Goal: Navigation & Orientation: Find specific page/section

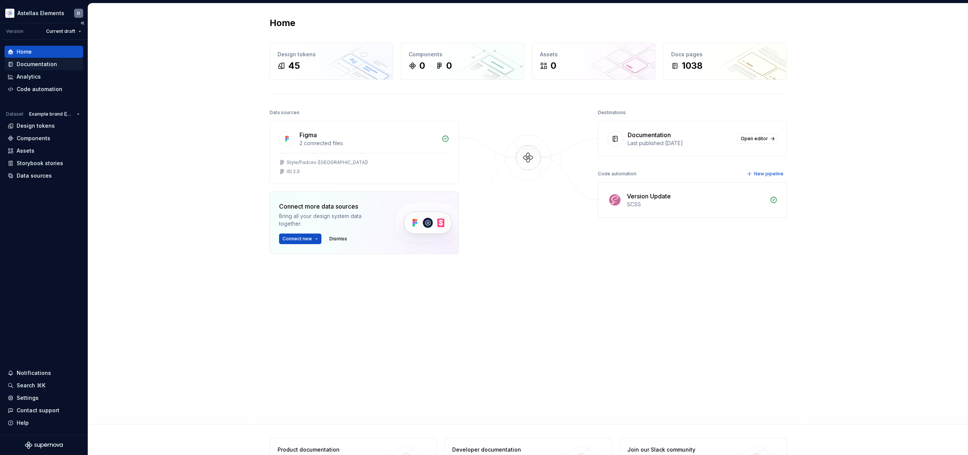
click at [48, 68] on div "Documentation" at bounding box center [44, 64] width 79 height 12
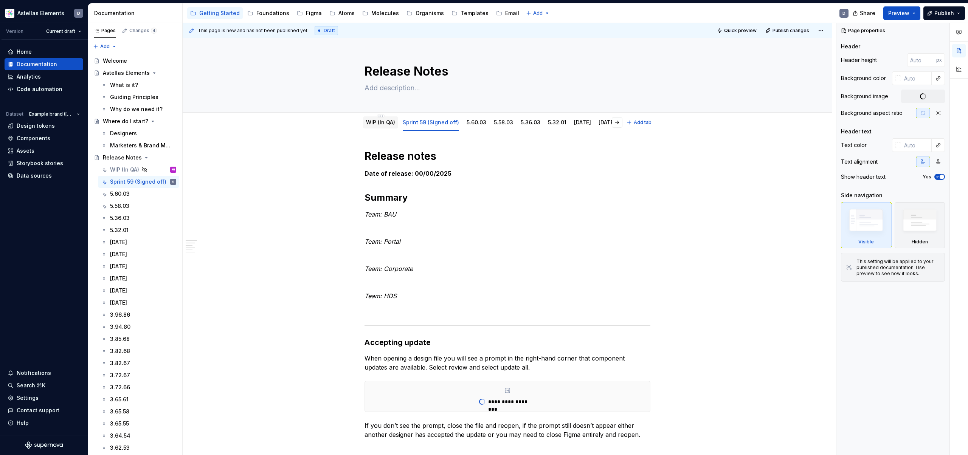
click at [383, 124] on link "WIP (In QA)" at bounding box center [380, 122] width 29 height 6
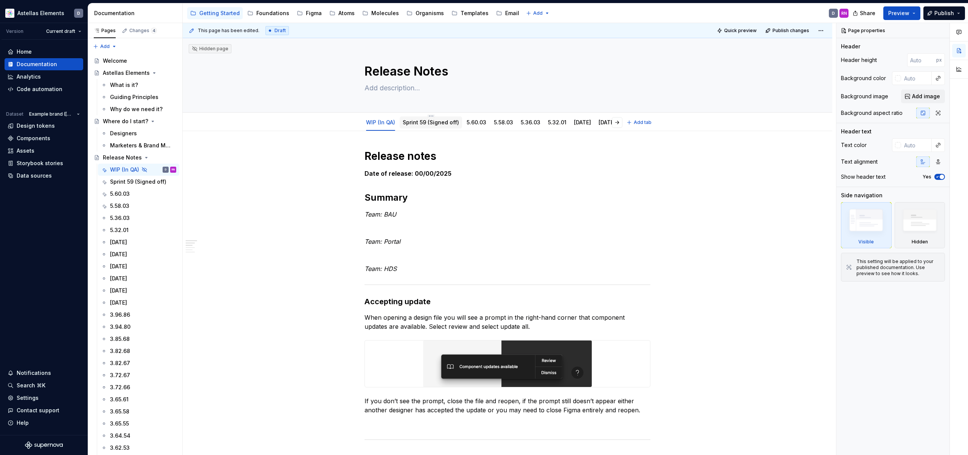
click at [422, 125] on link "Sprint 59 (Signed off)" at bounding box center [431, 122] width 56 height 6
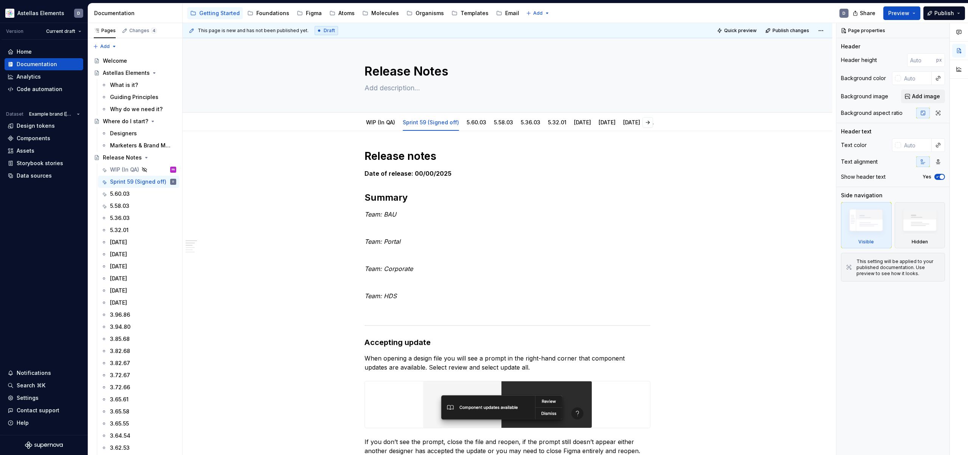
type textarea "*"
